Goal: Register for event/course

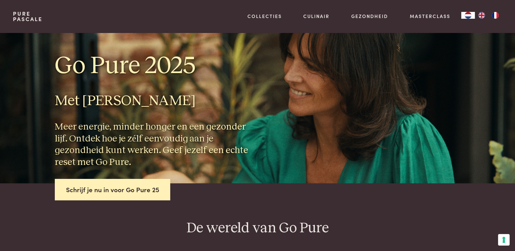
click at [389, 237] on h2 "De wereld van Go Pure" at bounding box center [257, 229] width 489 height 18
click at [419, 17] on link "Masterclass" at bounding box center [430, 16] width 41 height 7
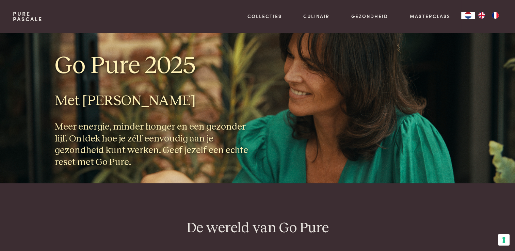
click at [507, 239] on button "Uw voorkeuren voor toestemming voor trackingtechnologieën" at bounding box center [504, 240] width 12 height 12
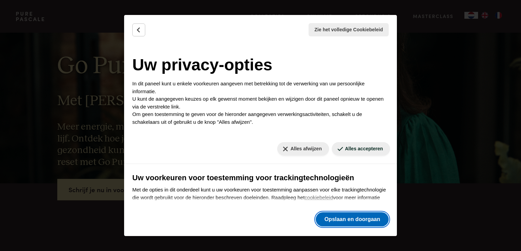
drag, startPoint x: 340, startPoint y: 222, endPoint x: 339, endPoint y: 219, distance: 3.4
click at [340, 221] on button "Opslaan en doorgaan" at bounding box center [351, 220] width 73 height 14
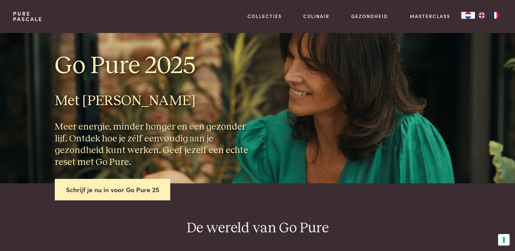
click at [109, 117] on div "Go Pure 2025 Met [PERSON_NAME] Meer energie, minder honger en een gezonder lijf…" at bounding box center [154, 110] width 198 height 118
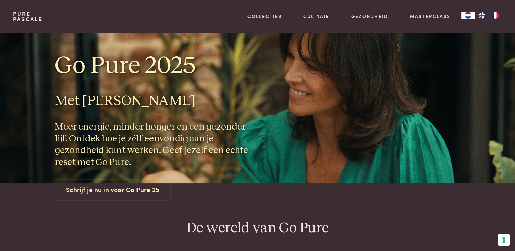
click at [102, 183] on link "Schrijf je nu in voor Go Pure 25" at bounding box center [113, 189] width 116 height 21
